Goal: Task Accomplishment & Management: Manage account settings

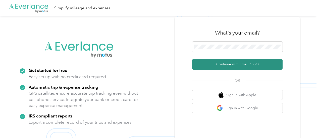
click at [260, 64] on button "Continue with Email / SSO" at bounding box center [237, 64] width 90 height 11
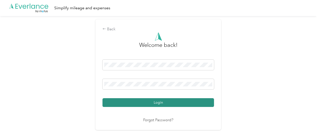
click at [148, 103] on button "Login" at bounding box center [157, 102] width 111 height 9
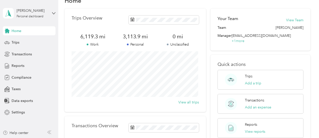
scroll to position [16, 0]
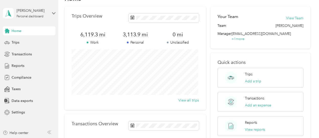
click at [246, 120] on div "Reports View reports" at bounding box center [255, 126] width 20 height 12
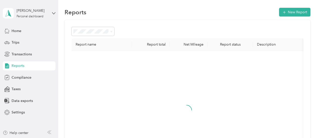
scroll to position [16, 0]
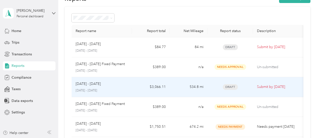
click at [89, 86] on p "[DATE] - [DATE]" at bounding box center [88, 84] width 25 height 6
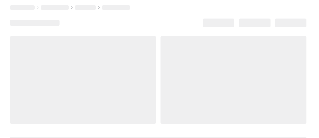
click at [89, 86] on div at bounding box center [83, 80] width 146 height 88
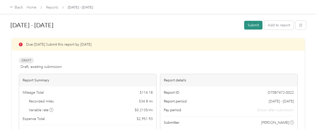
click at [251, 25] on button "Submit" at bounding box center [253, 25] width 18 height 9
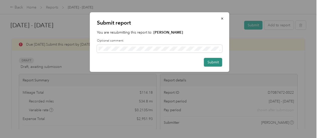
click at [210, 63] on button "Submit" at bounding box center [213, 62] width 18 height 9
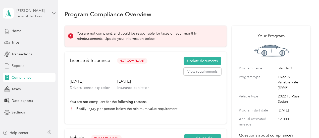
click at [18, 65] on span "Reports" at bounding box center [18, 65] width 13 height 5
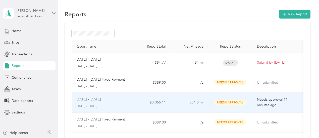
click at [95, 99] on p "[DATE] - [DATE]" at bounding box center [88, 100] width 25 height 6
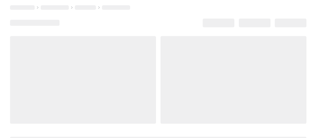
click at [95, 98] on div at bounding box center [83, 80] width 146 height 88
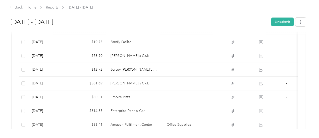
scroll to position [185, 0]
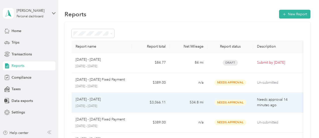
click at [91, 100] on p "[DATE] - [DATE]" at bounding box center [88, 100] width 25 height 6
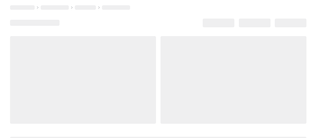
click at [91, 100] on div at bounding box center [83, 80] width 146 height 88
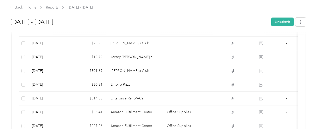
scroll to position [195, 0]
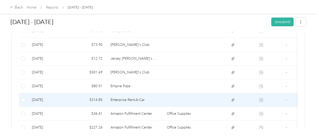
click at [60, 101] on td "[DATE]" at bounding box center [49, 100] width 42 height 14
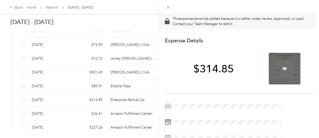
click at [293, 62] on div at bounding box center [285, 69] width 32 height 32
click at [287, 68] on icon at bounding box center [284, 68] width 5 height 3
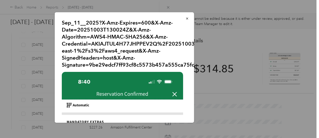
click at [185, 17] on icon "button" at bounding box center [187, 19] width 4 height 4
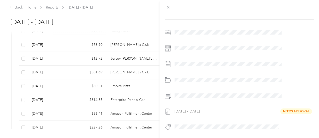
scroll to position [77, 0]
click at [23, 98] on div "This expense cannot be edited because it is either under review, approved, or p…" at bounding box center [159, 69] width 319 height 138
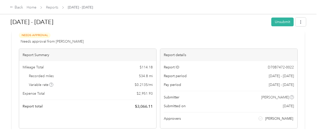
scroll to position [0, 0]
